Goal: Task Accomplishment & Management: Manage account settings

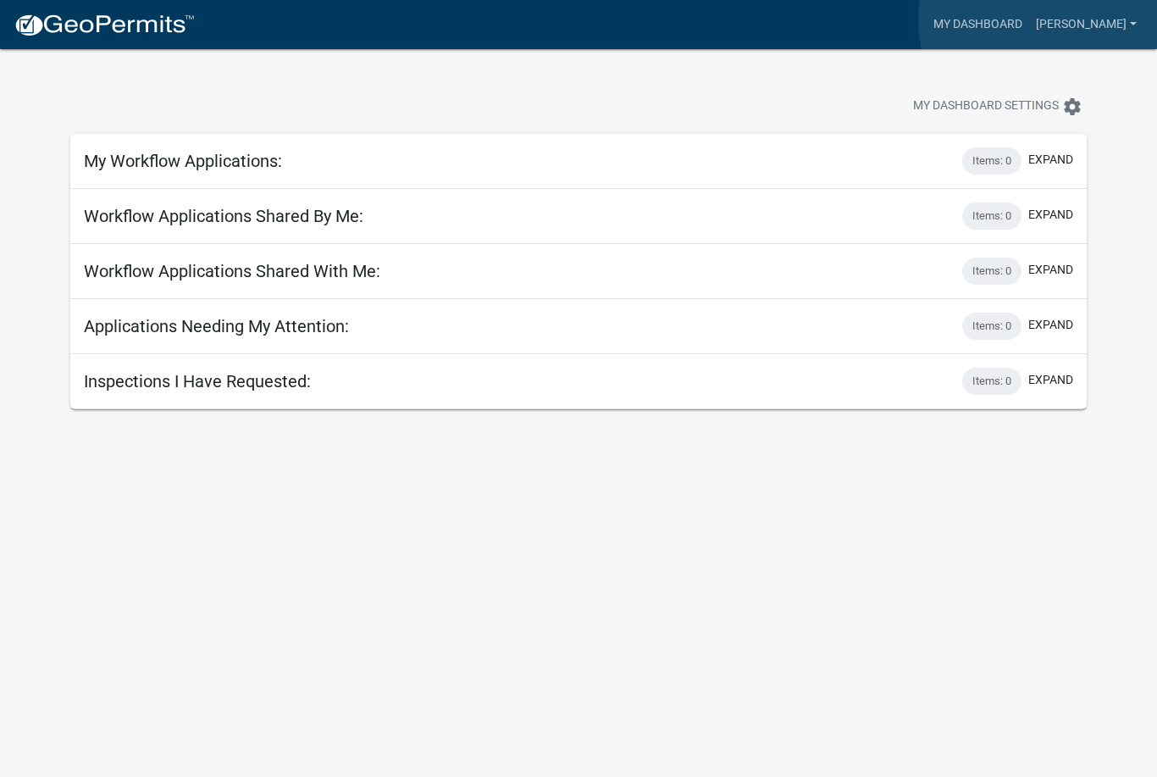
click at [1029, 19] on link "My Dashboard" at bounding box center [977, 24] width 102 height 32
click at [999, 165] on div "Items: 0" at bounding box center [991, 160] width 59 height 27
click at [998, 174] on div "Items: 0" at bounding box center [991, 160] width 59 height 27
click at [1052, 157] on button "expand" at bounding box center [1050, 160] width 45 height 18
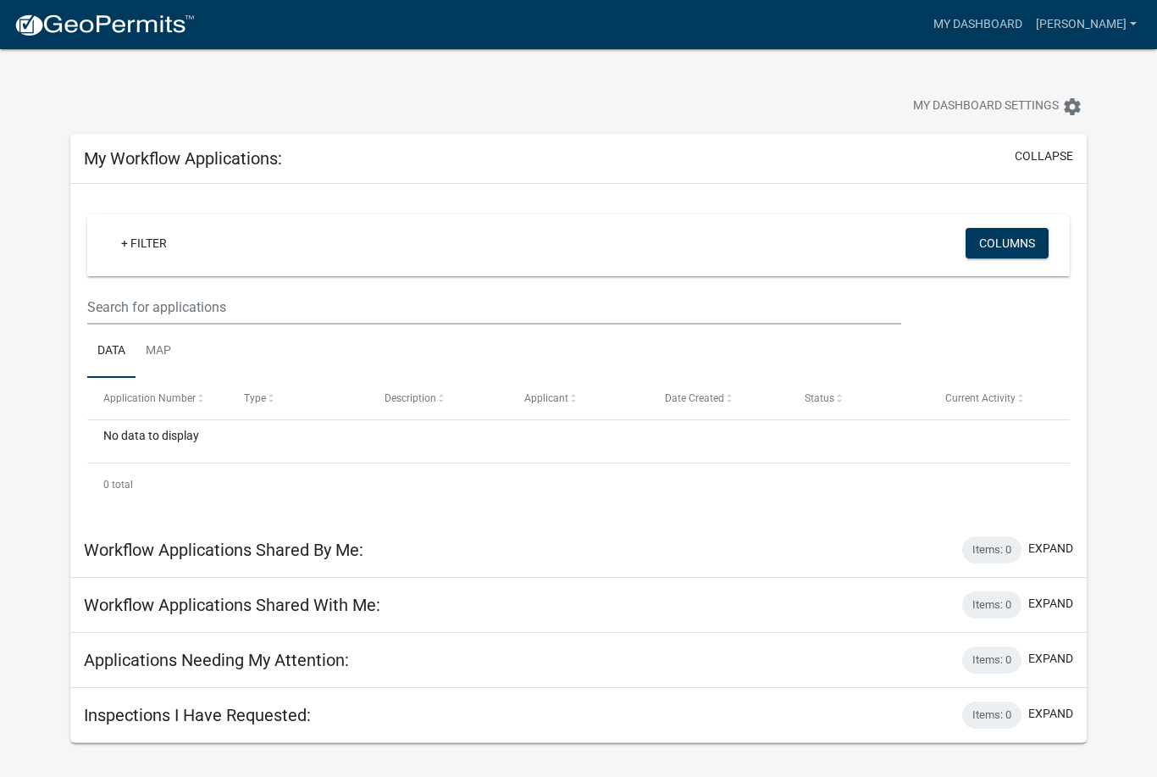
click at [1053, 161] on button "collapse" at bounding box center [1044, 156] width 58 height 18
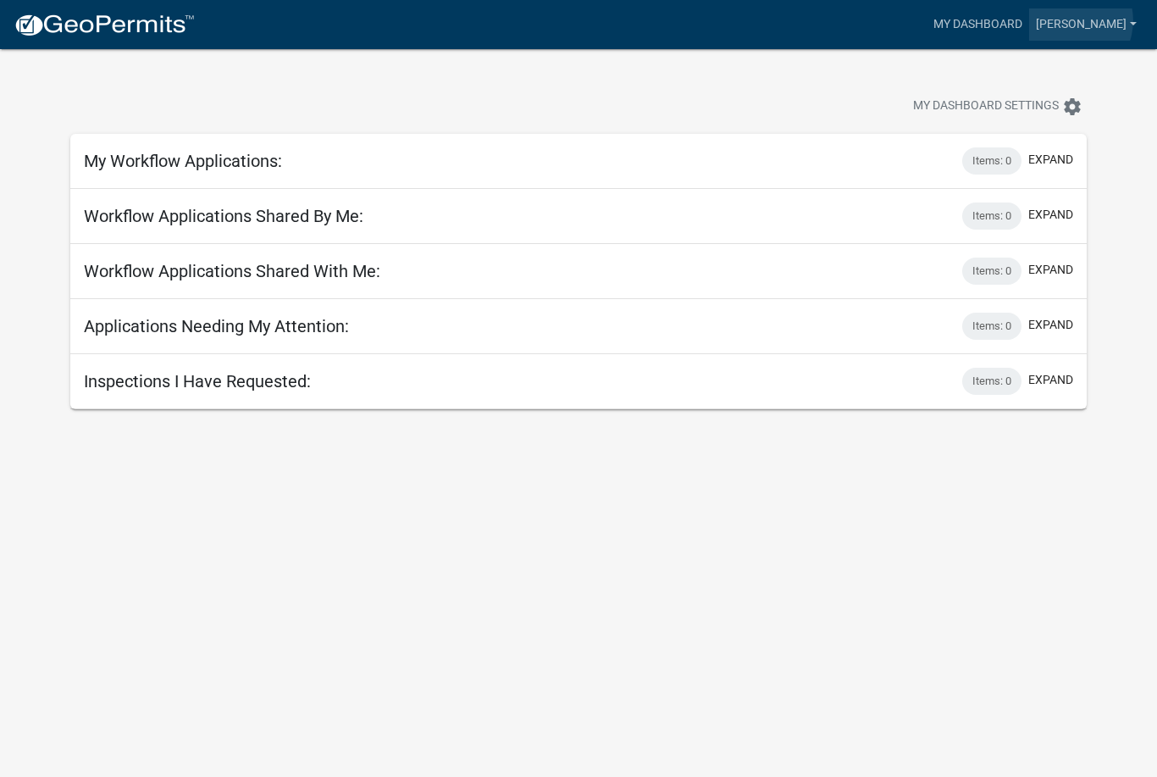
click at [1123, 20] on link "[PERSON_NAME]" at bounding box center [1086, 24] width 114 height 32
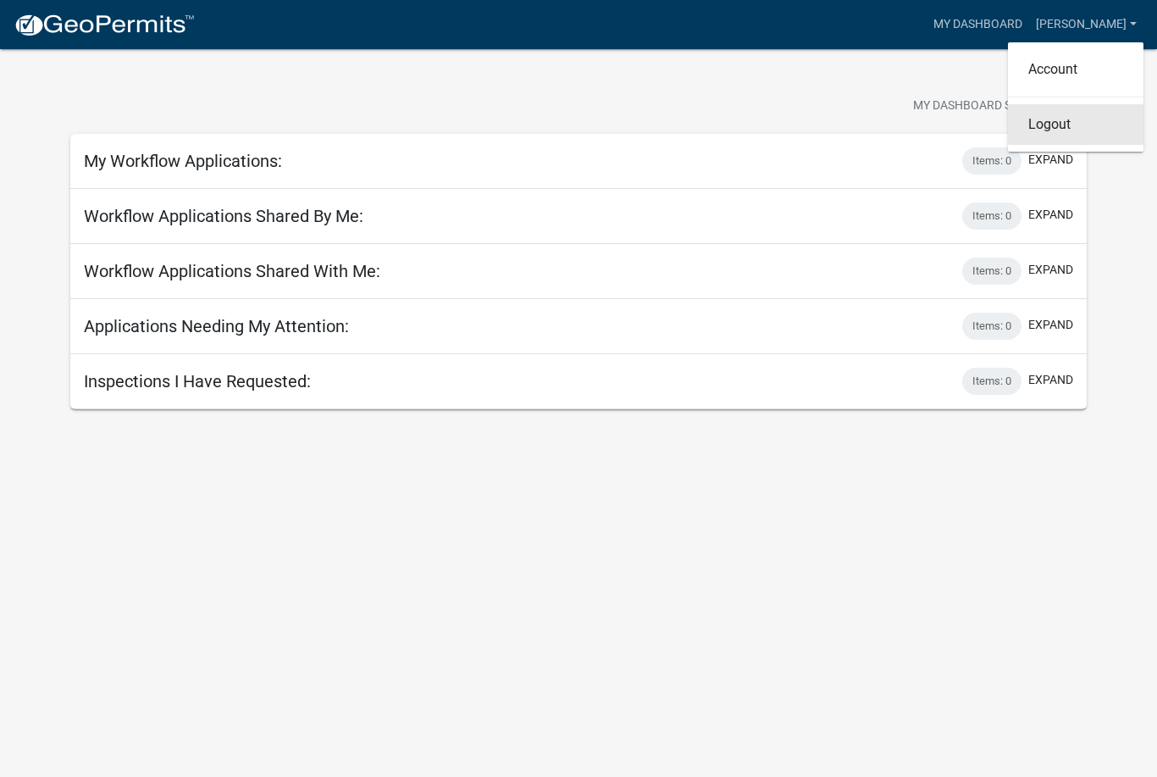
click at [1076, 134] on link "Logout" at bounding box center [1076, 124] width 136 height 41
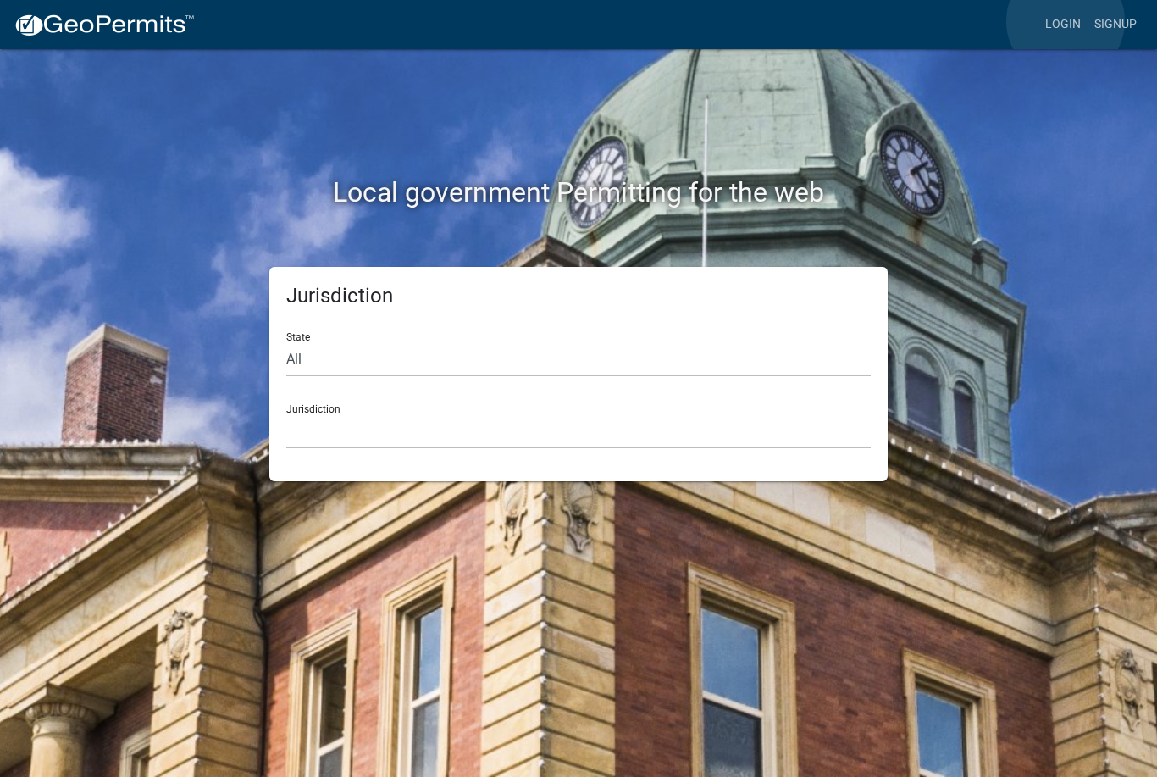
click at [1066, 21] on link "Login" at bounding box center [1062, 24] width 49 height 32
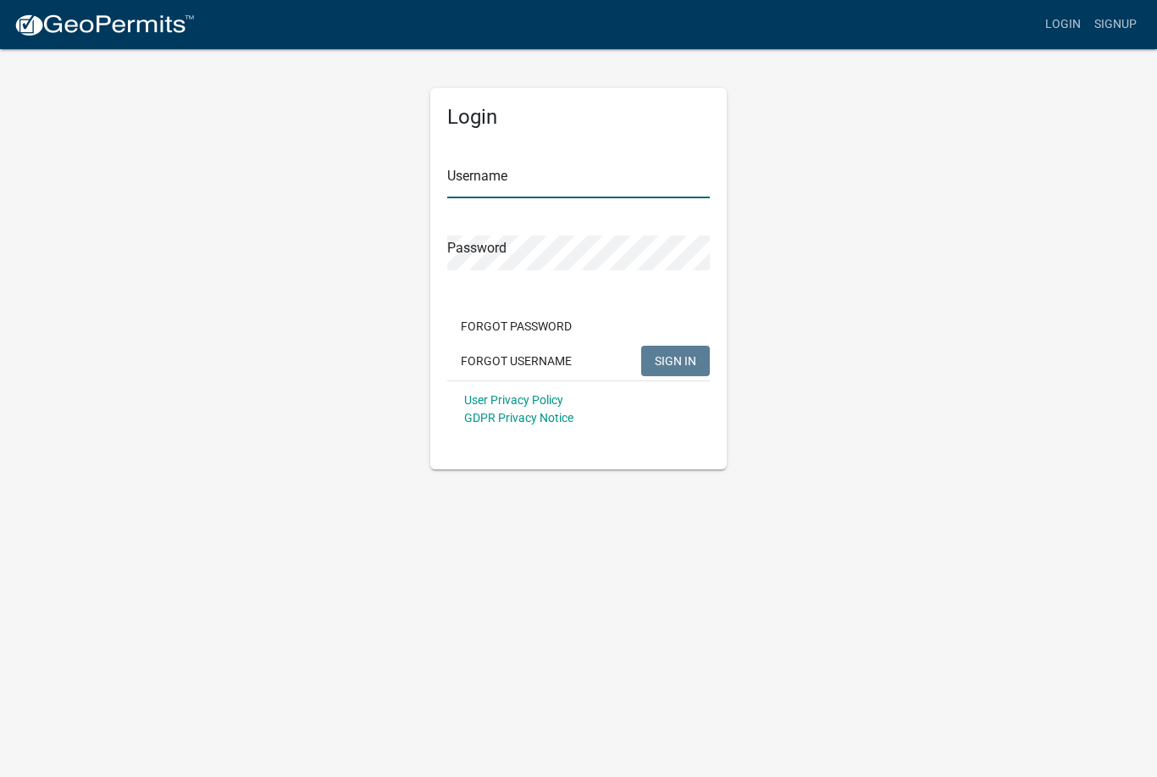
click at [550, 179] on input "Username" at bounding box center [578, 180] width 263 height 35
click at [503, 184] on input "Username" at bounding box center [578, 180] width 263 height 35
click at [580, 183] on input "Username" at bounding box center [578, 180] width 263 height 35
type input "[EMAIL_ADDRESS][DOMAIN_NAME]"
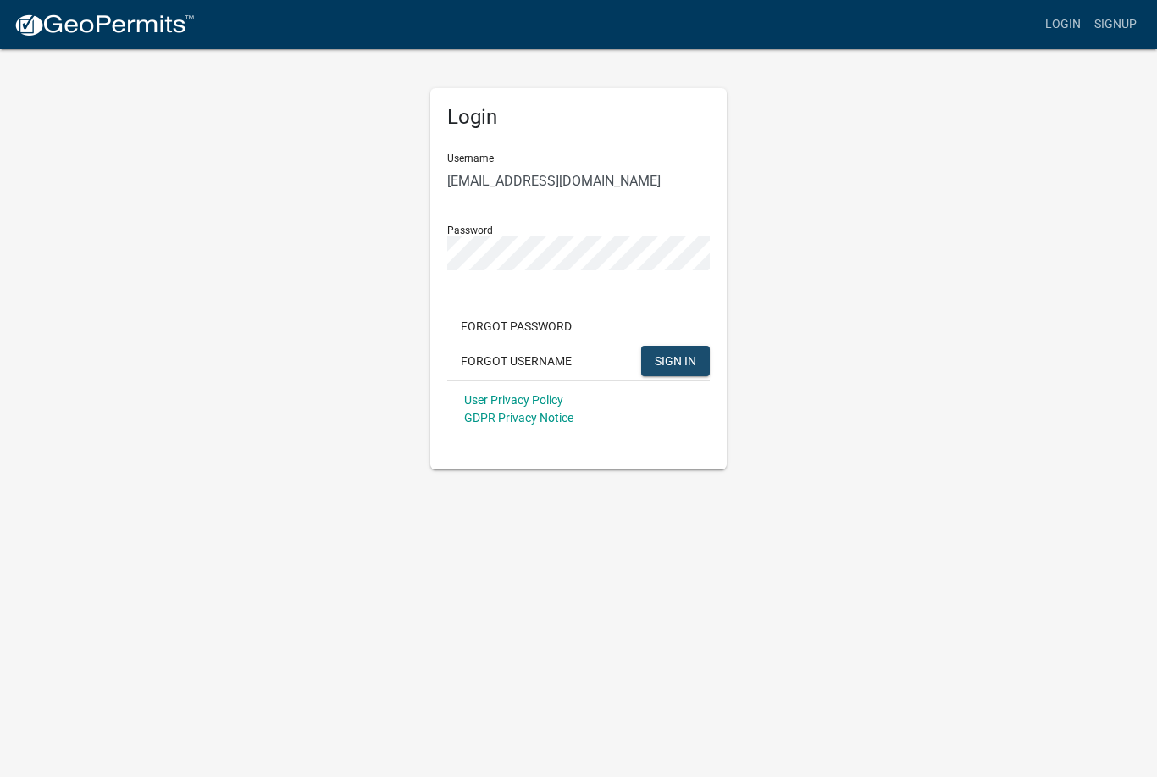
click at [681, 359] on span "SIGN IN" at bounding box center [675, 360] width 41 height 14
